Goal: Task Accomplishment & Management: Manage account settings

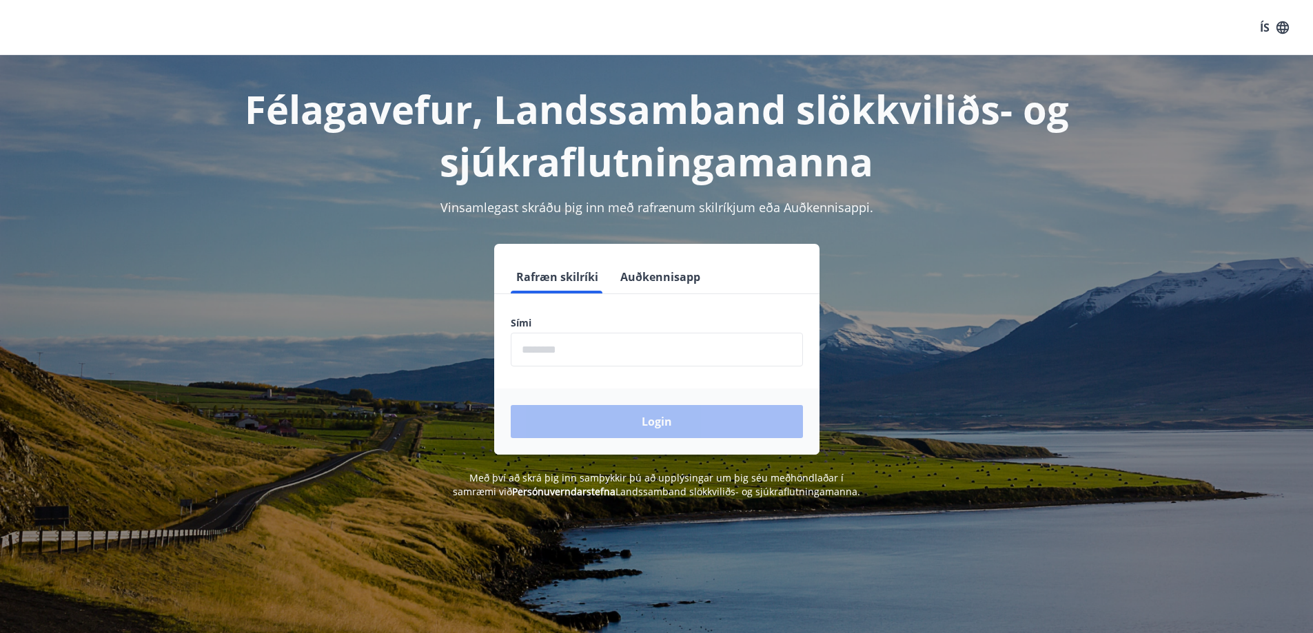
click at [589, 347] on input "phone" at bounding box center [657, 350] width 292 height 34
type input "********"
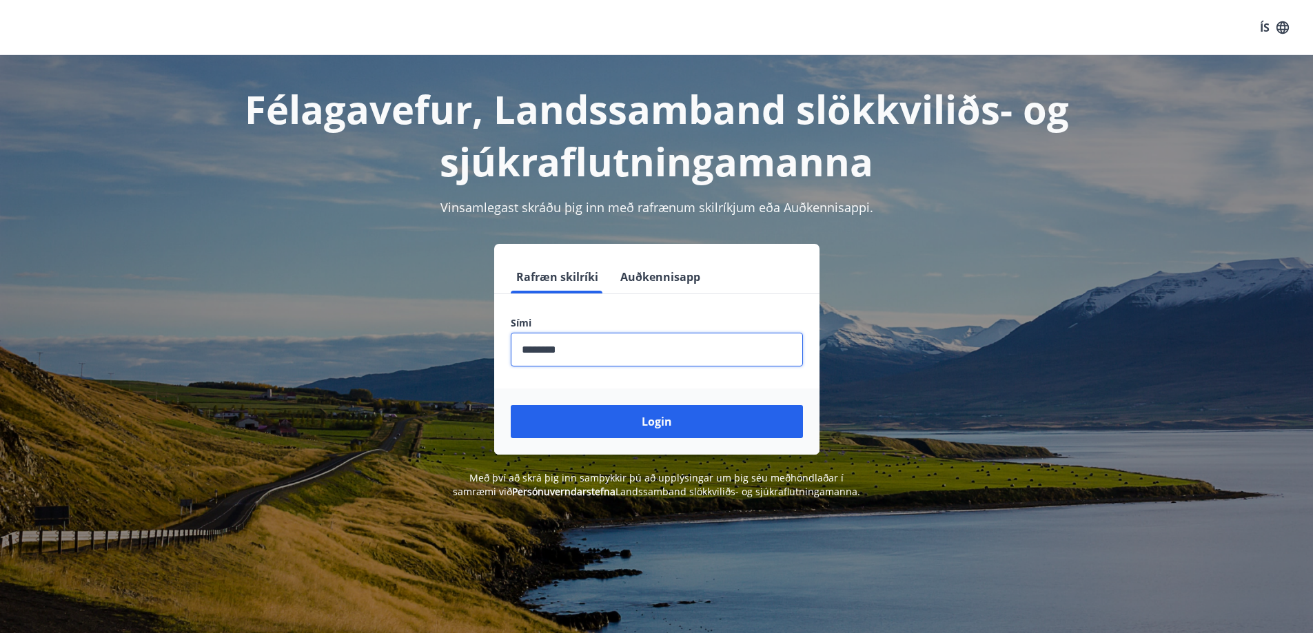
click at [607, 440] on div "Login" at bounding box center [656, 422] width 325 height 66
click at [623, 429] on button "Login" at bounding box center [657, 421] width 292 height 33
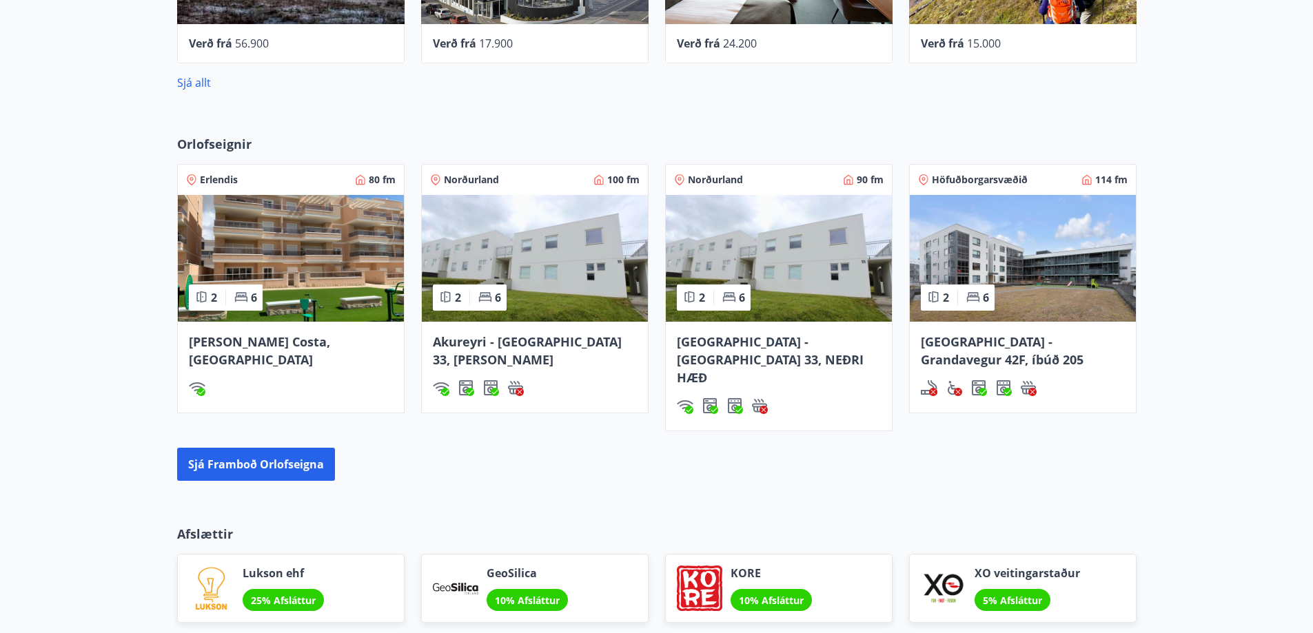
scroll to position [689, 0]
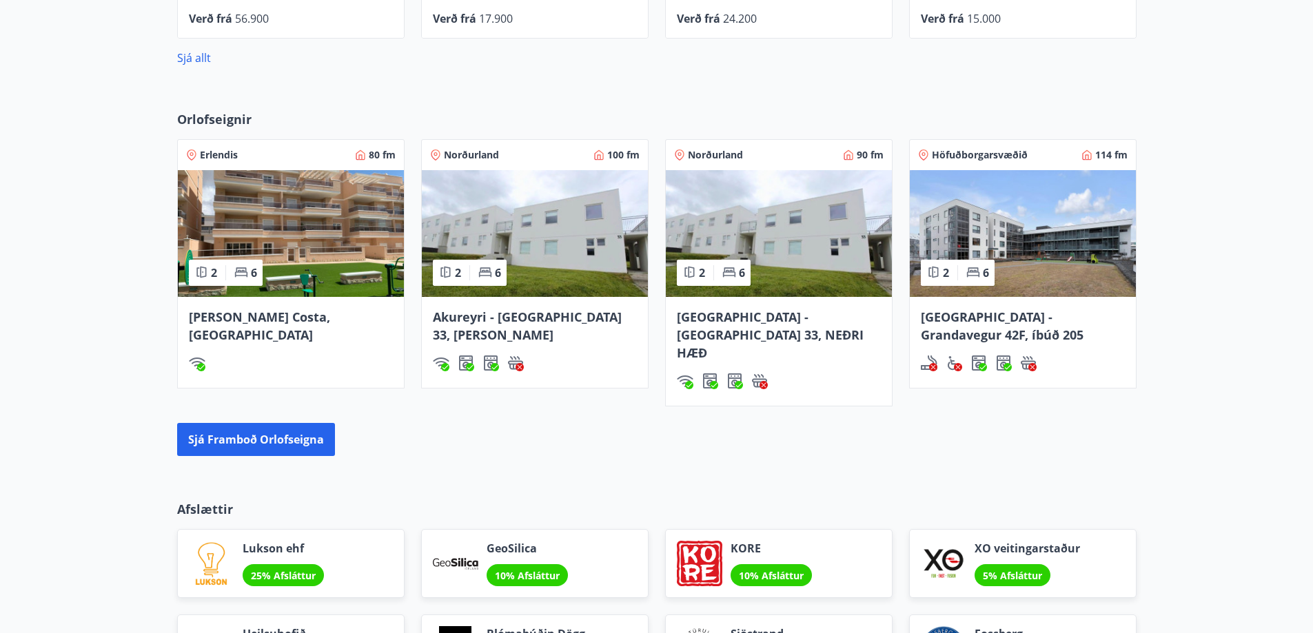
click at [1070, 251] on img at bounding box center [1023, 233] width 226 height 127
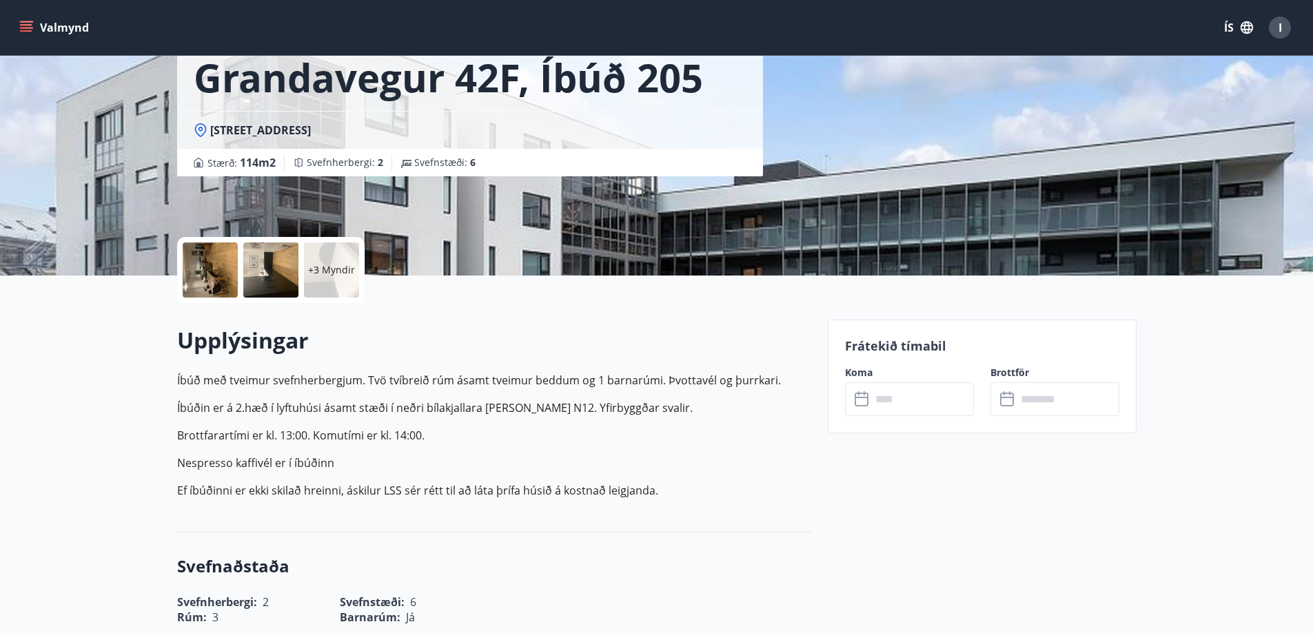
scroll to position [69, 0]
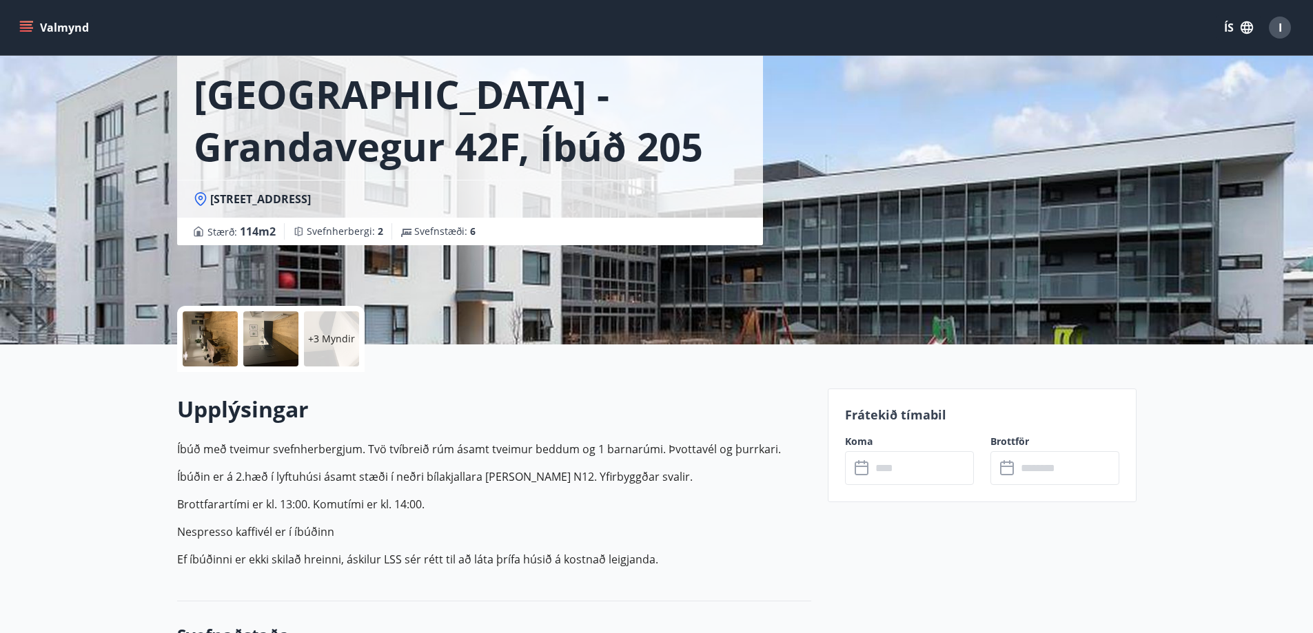
click at [857, 467] on icon at bounding box center [863, 468] width 17 height 17
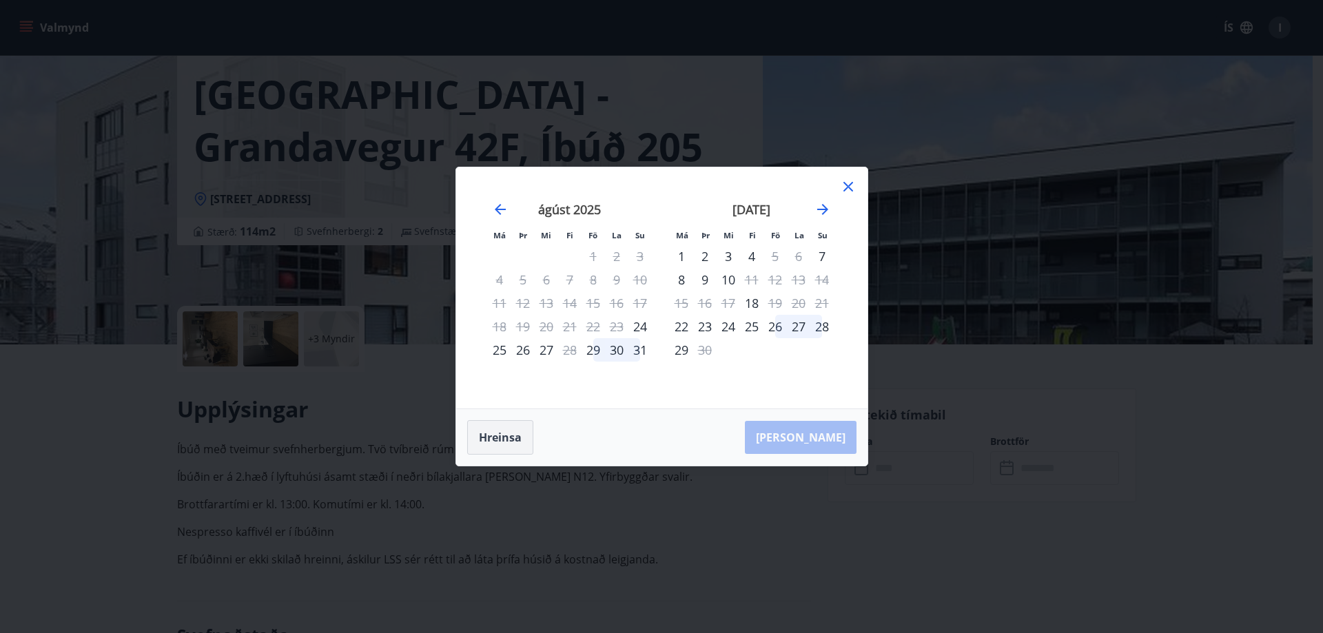
click at [506, 434] on button "Hreinsa" at bounding box center [500, 437] width 66 height 34
click at [853, 185] on icon at bounding box center [848, 187] width 17 height 17
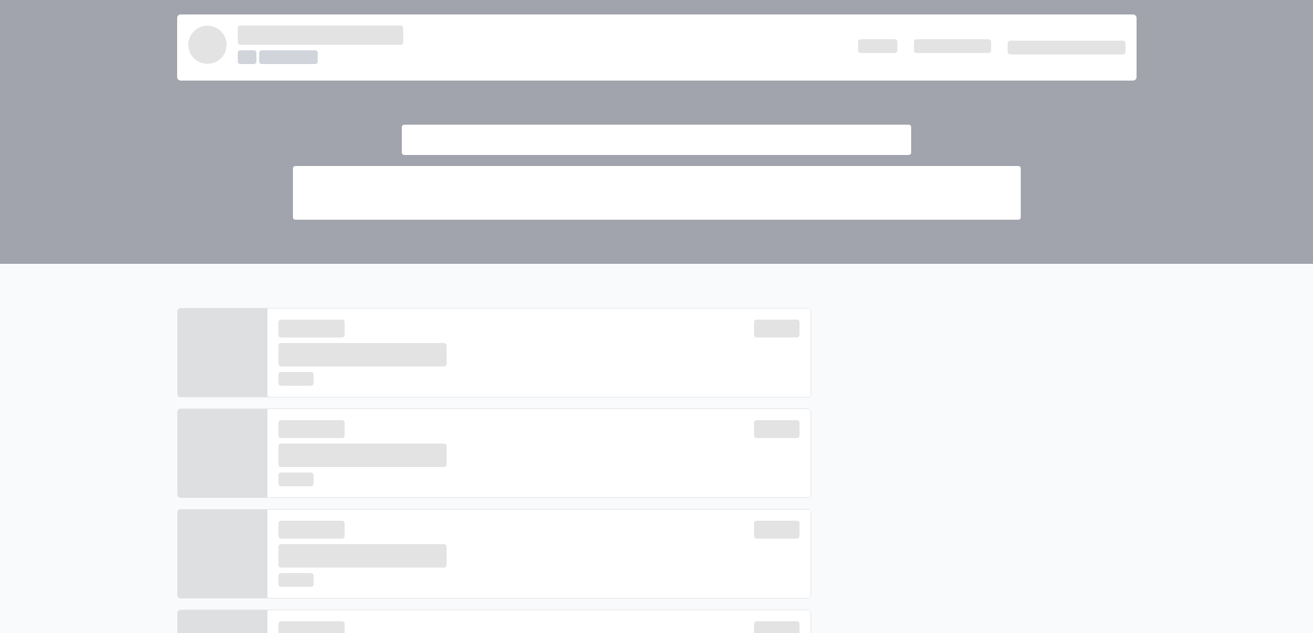
scroll to position [689, 0]
